Goal: Check status: Check status

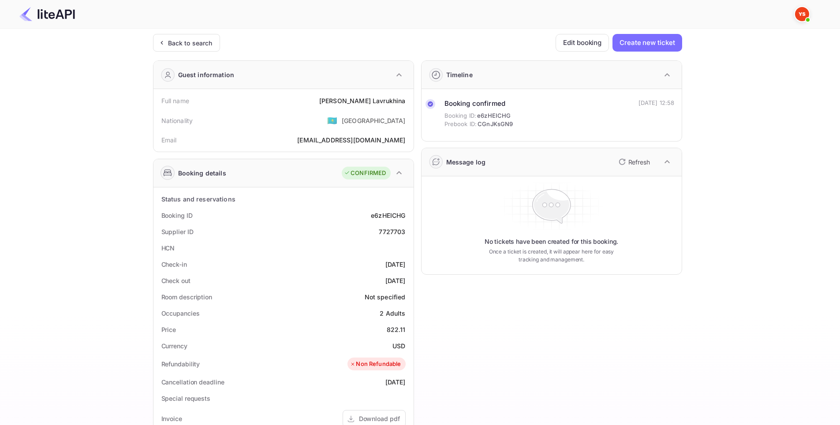
click at [703, 315] on div "Ticket Affiliate URL [URL][DOMAIN_NAME] Business partner name Nuitee Travel Cus…" at bounding box center [417, 332] width 813 height 597
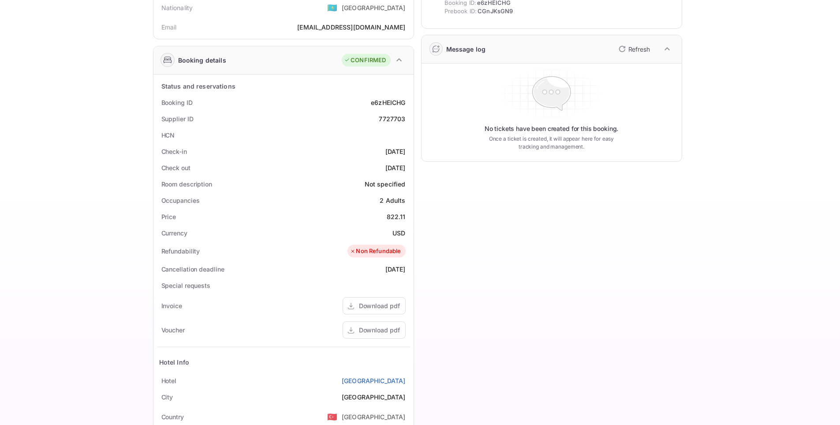
scroll to position [84, 0]
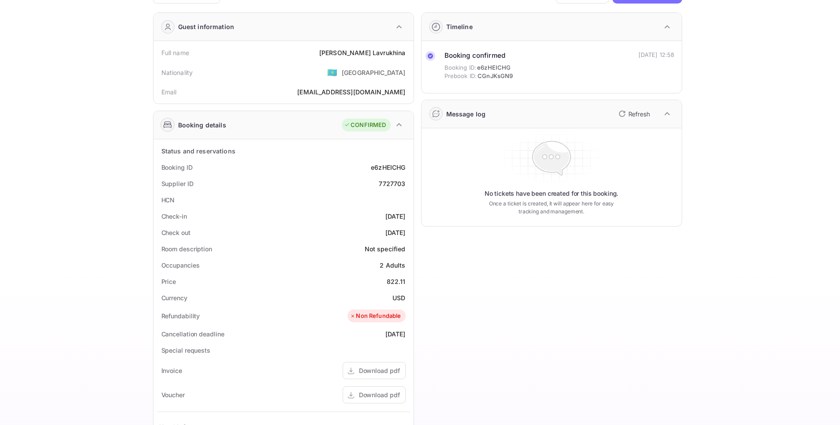
scroll to position [0, 0]
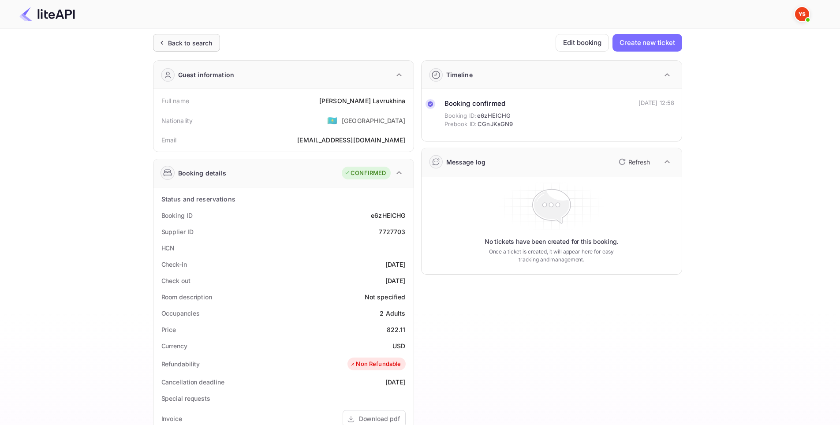
click at [183, 45] on div "Back to search" at bounding box center [190, 42] width 45 height 9
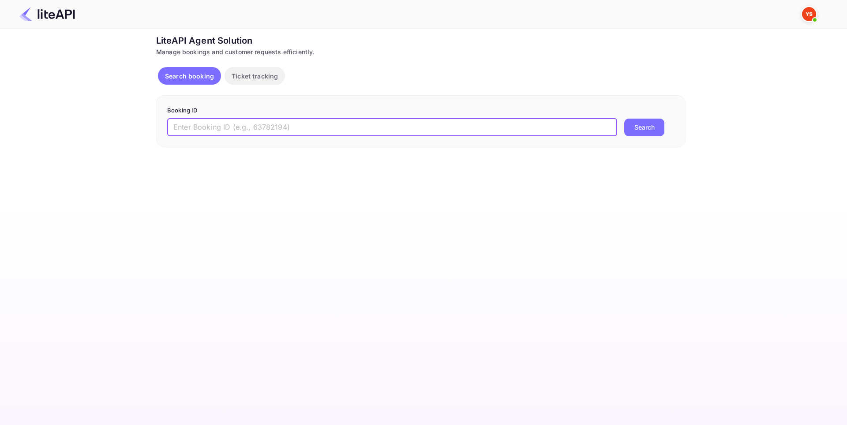
click at [290, 126] on input "text" at bounding box center [392, 128] width 450 height 18
paste input "8766849"
type input "8766849"
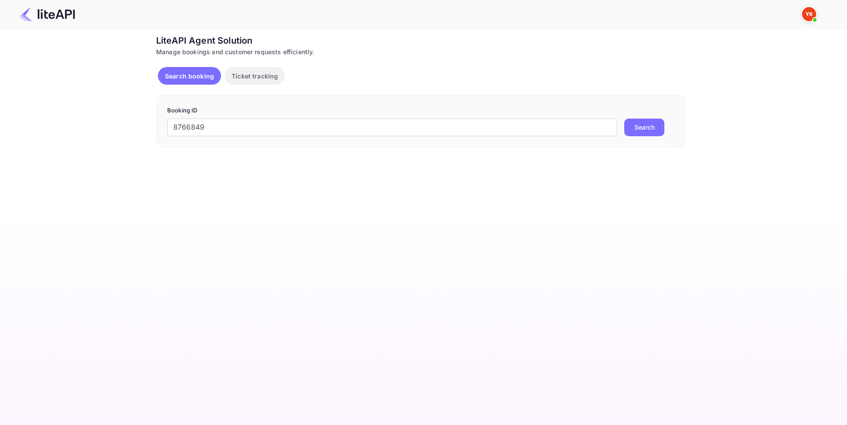
click at [630, 130] on button "Search" at bounding box center [644, 128] width 40 height 18
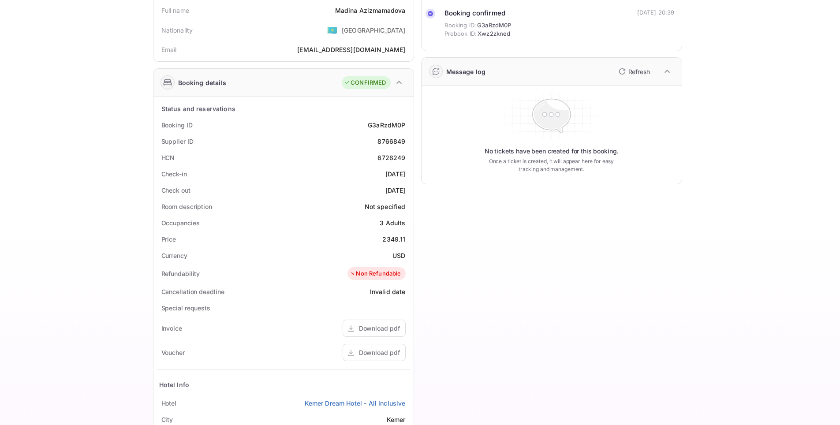
scroll to position [84, 0]
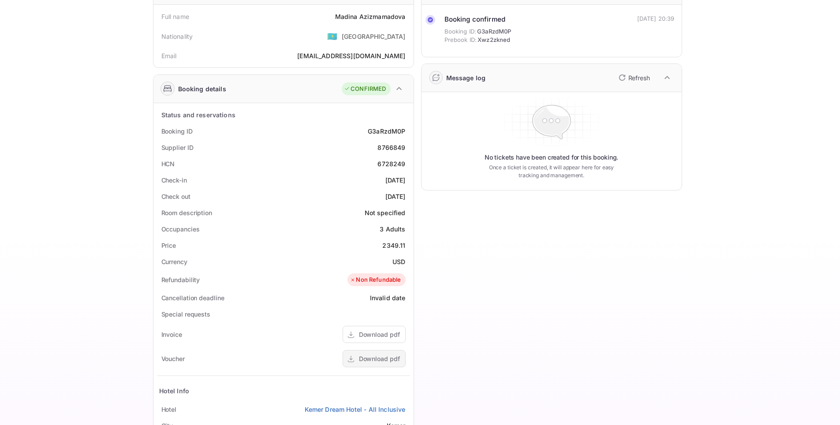
click at [359, 354] on div "Download pdf" at bounding box center [379, 358] width 41 height 9
